Goal: Check status: Check status

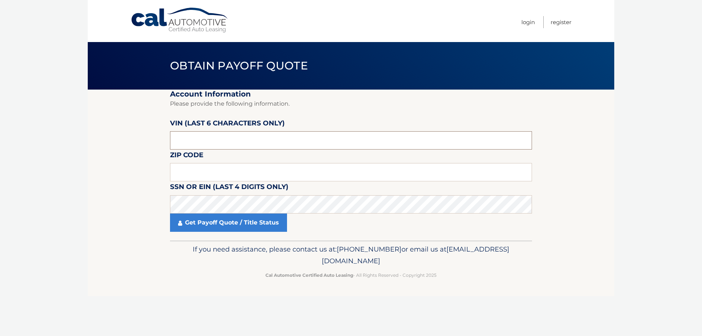
click at [224, 140] on input "text" at bounding box center [351, 140] width 362 height 18
click at [208, 177] on input "text" at bounding box center [351, 172] width 362 height 18
click at [200, 136] on input "text" at bounding box center [351, 140] width 362 height 18
click at [199, 141] on input "text" at bounding box center [351, 140] width 362 height 18
click at [208, 145] on input "text" at bounding box center [351, 140] width 362 height 18
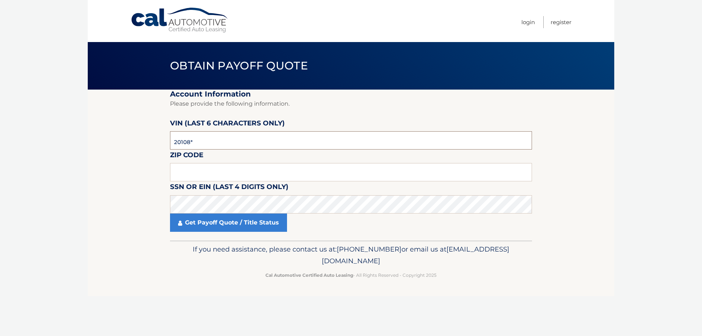
type input "201081"
type input "11561"
click at [262, 219] on link "Get Payoff Quote / Title Status" at bounding box center [228, 223] width 117 height 18
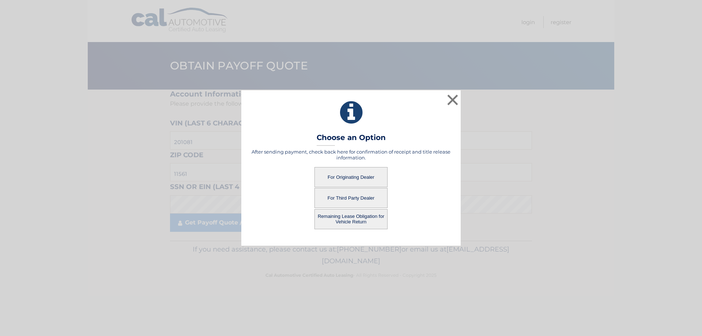
click at [358, 216] on button "Remaining Lease Obligation for Vehicle Return" at bounding box center [350, 219] width 73 height 20
click at [354, 219] on button "Remaining Lease Obligation for Vehicle Return" at bounding box center [350, 219] width 73 height 20
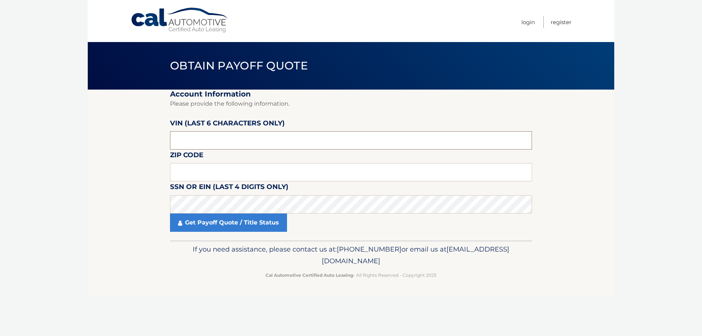
click at [211, 140] on input "text" at bounding box center [351, 140] width 362 height 18
type input "201801"
type input "11561"
click at [233, 216] on link "Get Payoff Quote / Title Status" at bounding box center [228, 223] width 117 height 18
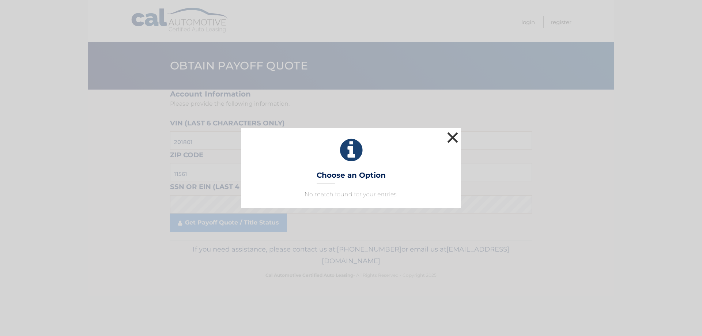
click at [454, 135] on button "×" at bounding box center [452, 137] width 15 height 15
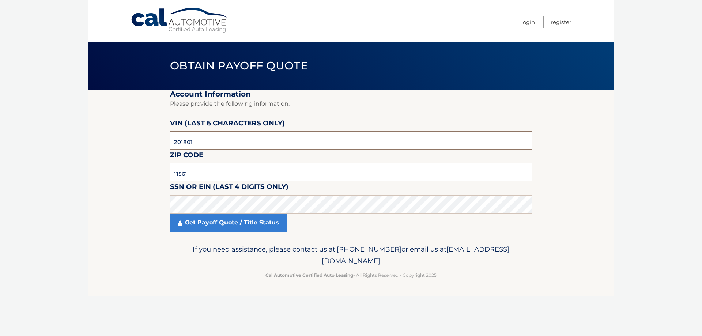
click at [211, 138] on input "201801" at bounding box center [351, 140] width 362 height 18
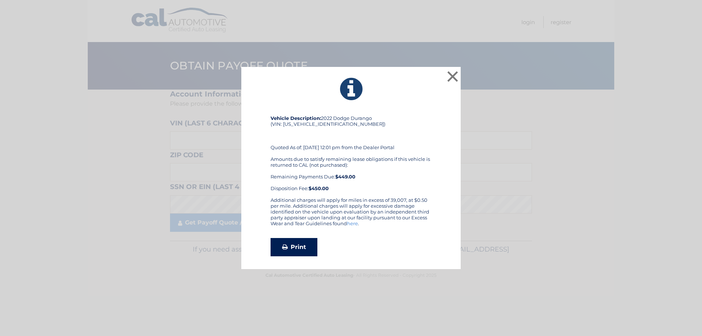
click at [310, 244] on link "Print" at bounding box center [294, 247] width 47 height 18
click at [457, 78] on button "×" at bounding box center [452, 76] width 15 height 15
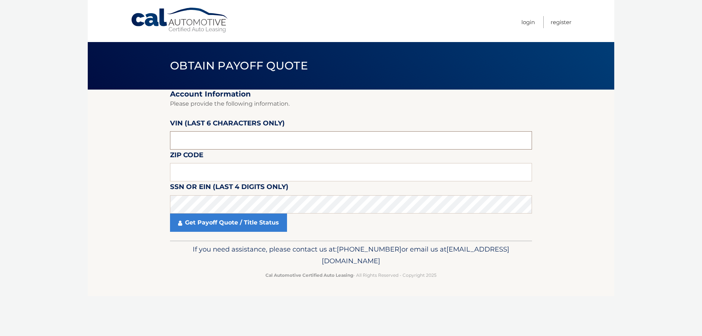
click at [226, 136] on input "text" at bounding box center [351, 140] width 362 height 18
click at [219, 139] on input "text" at bounding box center [351, 140] width 362 height 18
type input "545817"
type input "10704"
click at [223, 220] on link "Get Payoff Quote / Title Status" at bounding box center [228, 223] width 117 height 18
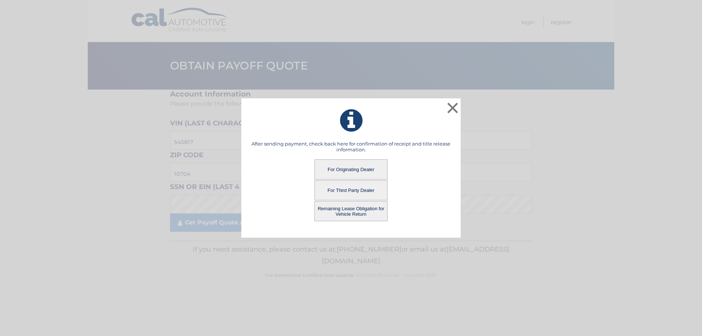
click at [354, 209] on button "Remaining Lease Obligation for Vehicle Return" at bounding box center [350, 211] width 73 height 20
click at [352, 210] on button "Remaining Lease Obligation for Vehicle Return" at bounding box center [350, 211] width 73 height 20
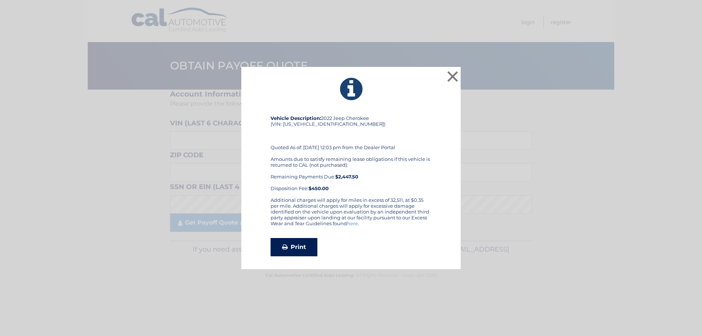
click at [291, 242] on link "Print" at bounding box center [294, 247] width 47 height 18
drag, startPoint x: 454, startPoint y: 79, endPoint x: 452, endPoint y: 86, distance: 8.2
click at [454, 79] on button "×" at bounding box center [452, 76] width 15 height 15
